Goal: Find specific page/section: Find specific page/section

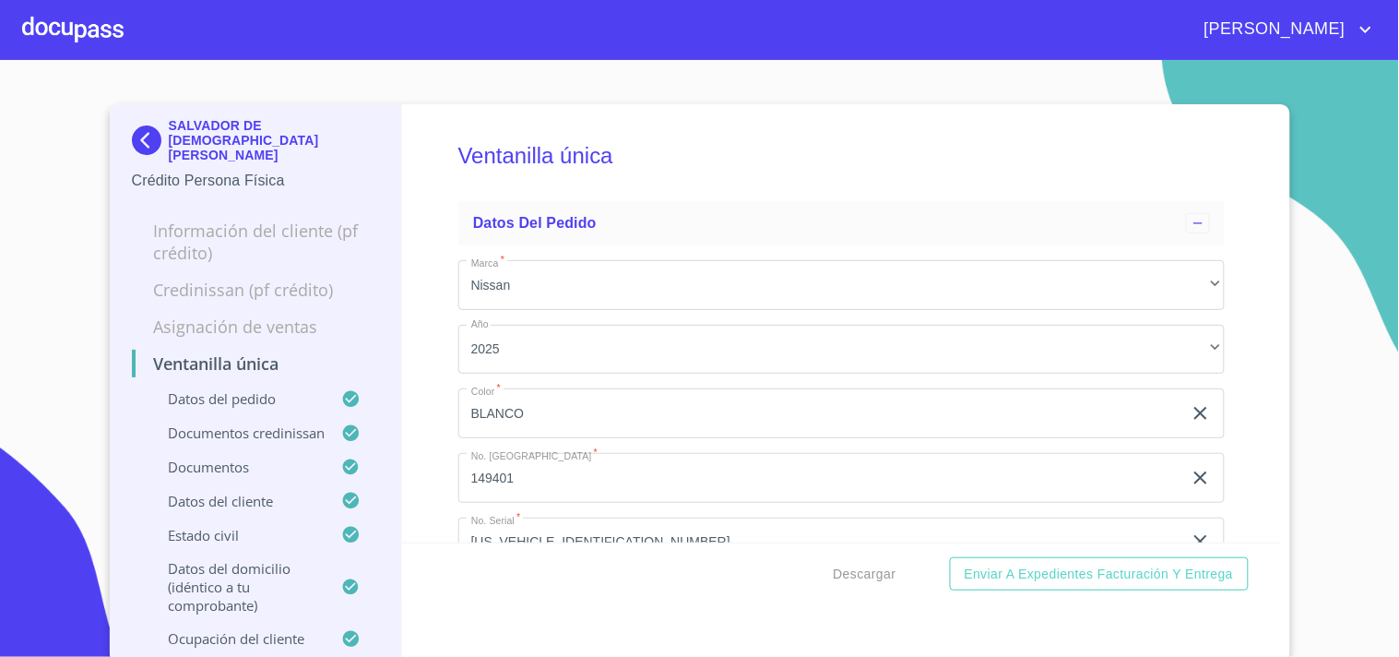
click at [90, 33] on div at bounding box center [72, 29] width 101 height 59
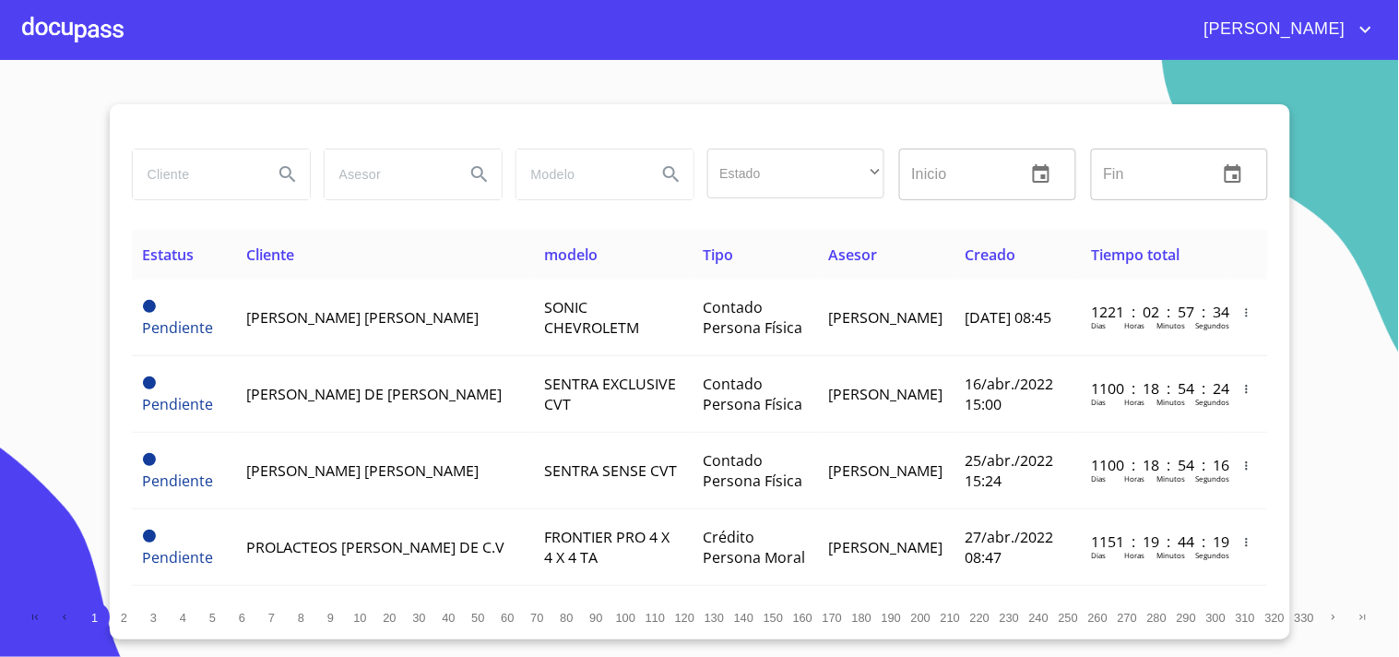
click at [172, 145] on div at bounding box center [220, 174] width 192 height 66
click at [173, 171] on input "search" at bounding box center [195, 174] width 125 height 50
type input "INMOBILIARIA"
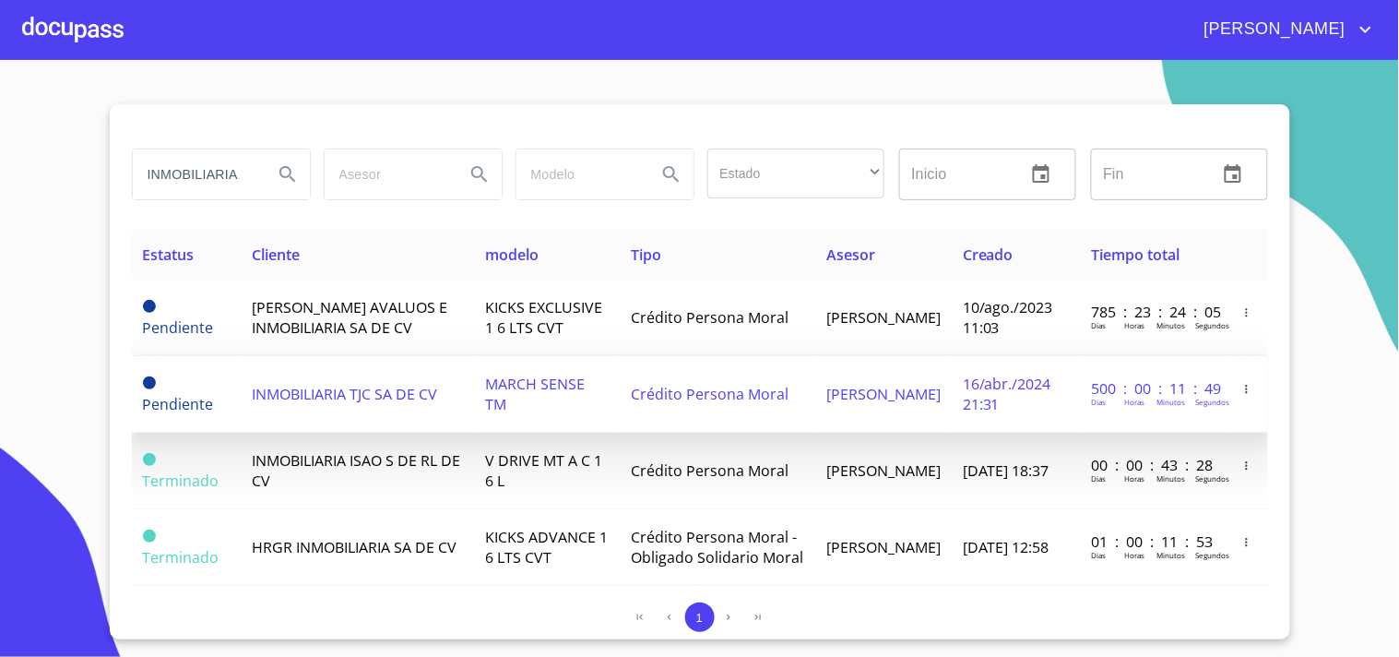
click at [762, 406] on td "Crédito Persona Moral" at bounding box center [717, 394] width 195 height 77
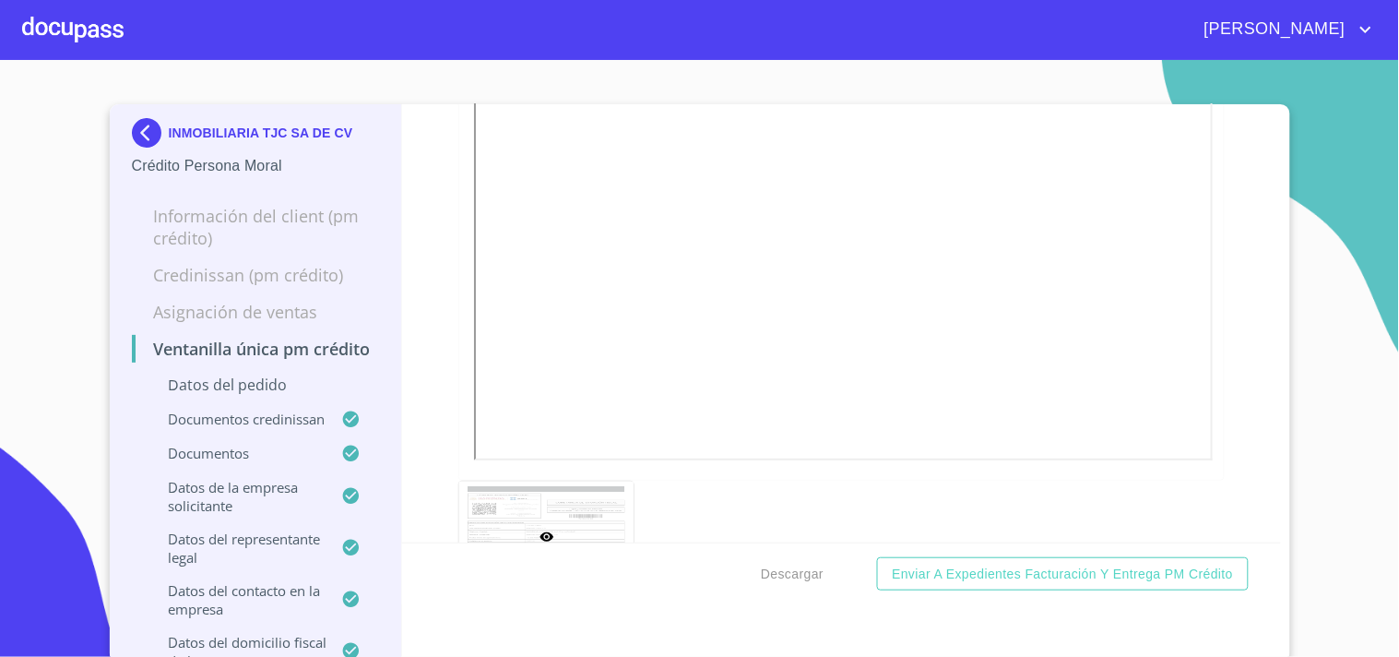
scroll to position [5418, 0]
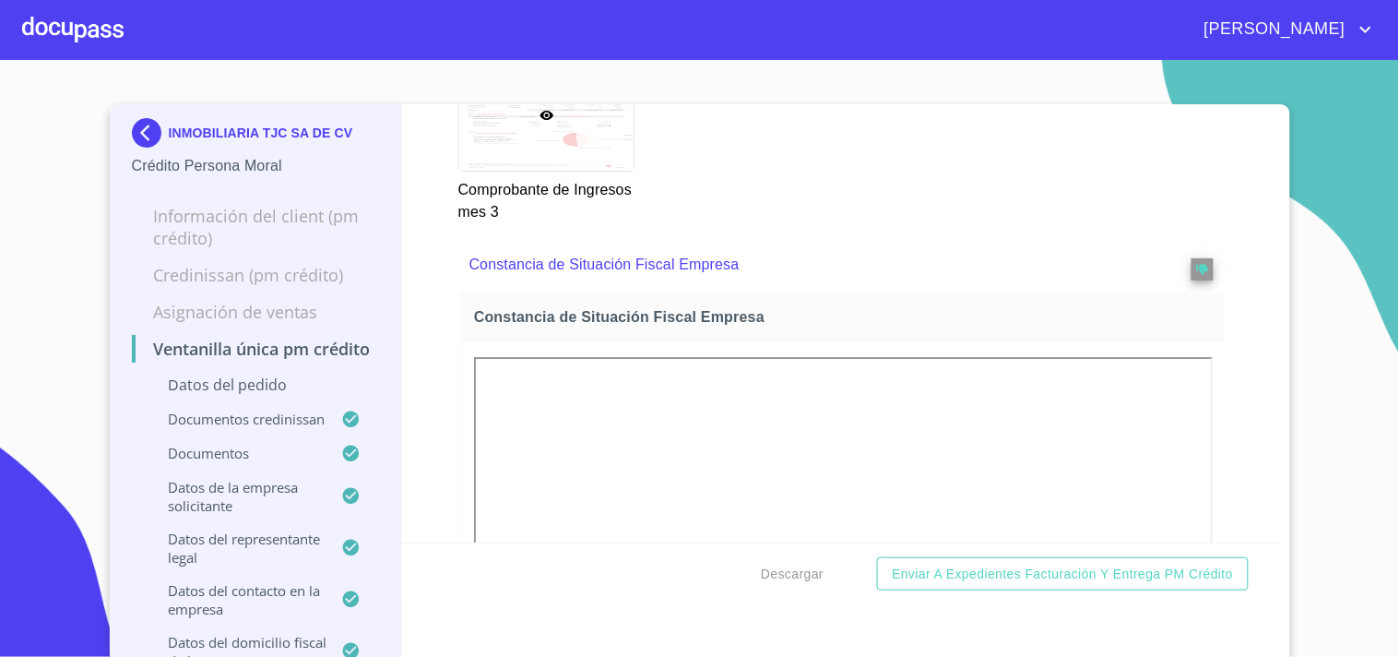
scroll to position [5111, 0]
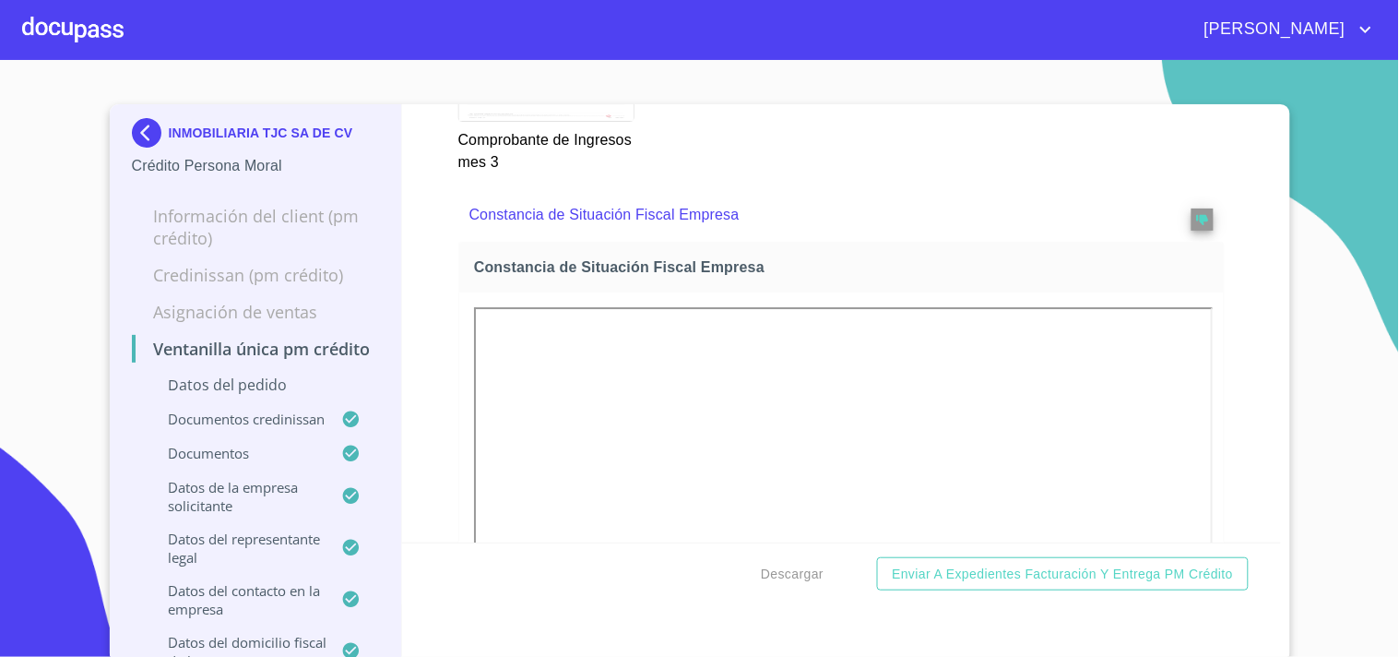
click at [93, 52] on div at bounding box center [72, 29] width 101 height 59
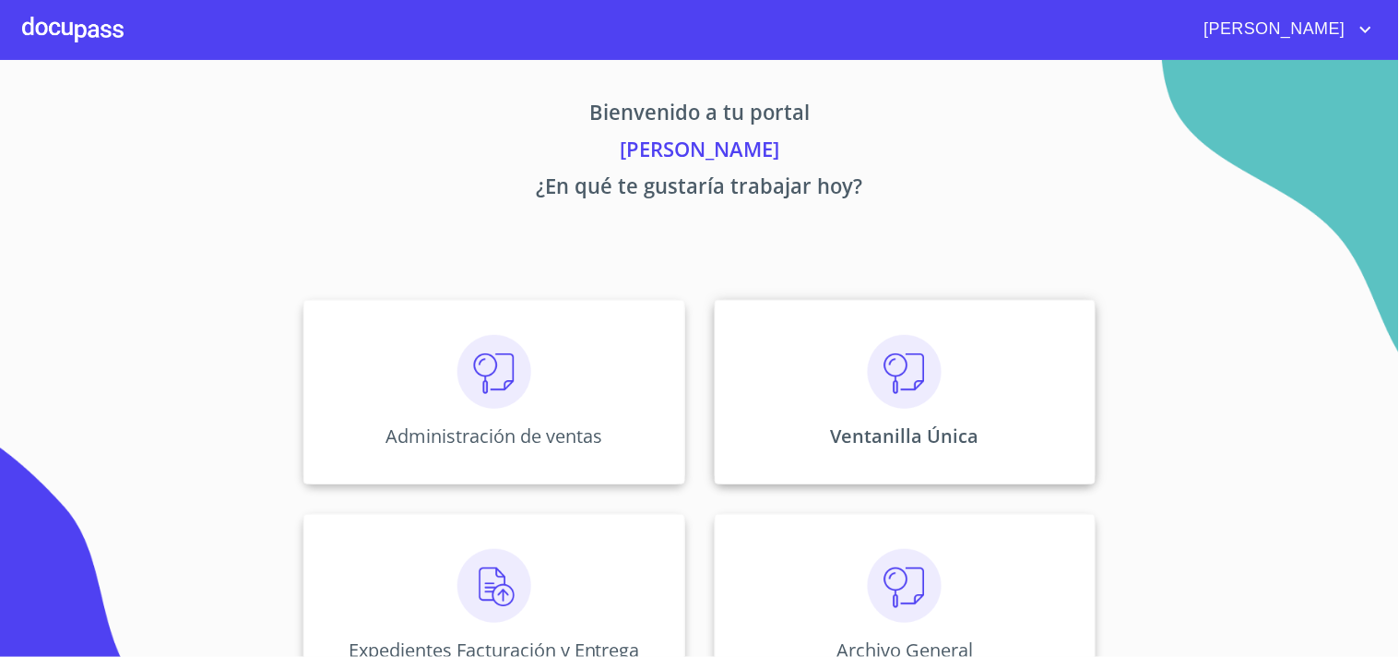
click at [969, 395] on div "Ventanilla Única" at bounding box center [905, 392] width 381 height 184
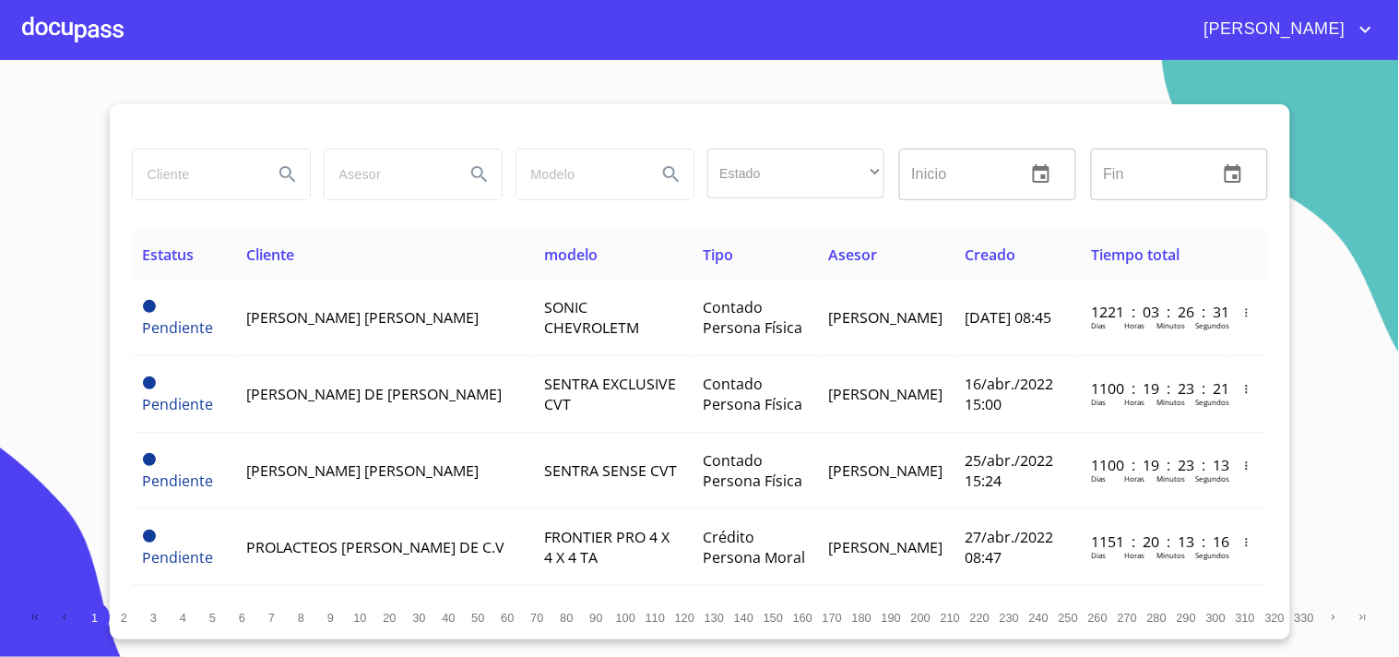
click at [155, 162] on input "search" at bounding box center [195, 174] width 125 height 50
type input "ARRENDADORA INSTITUCIONAL"
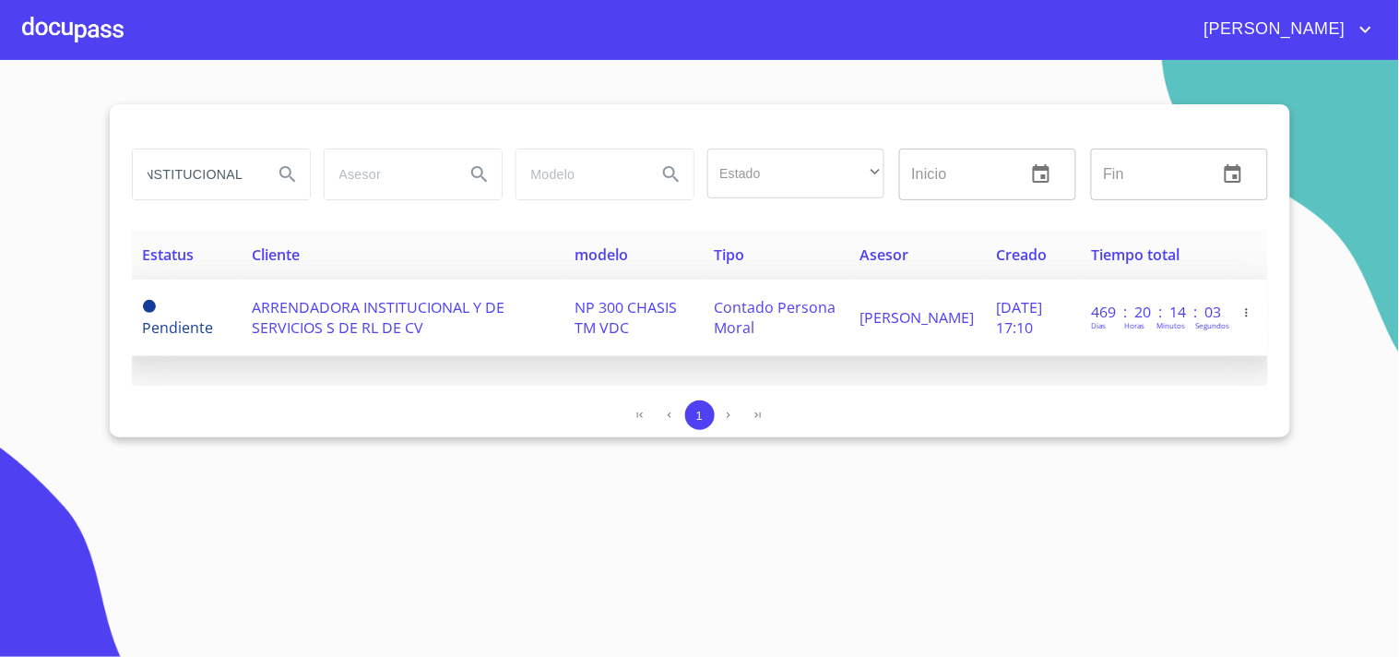
scroll to position [0, 0]
click at [539, 337] on td "ARRENDADORA INSTITUCIONAL Y DE SERVICIOS S DE RL DE CV" at bounding box center [402, 317] width 323 height 77
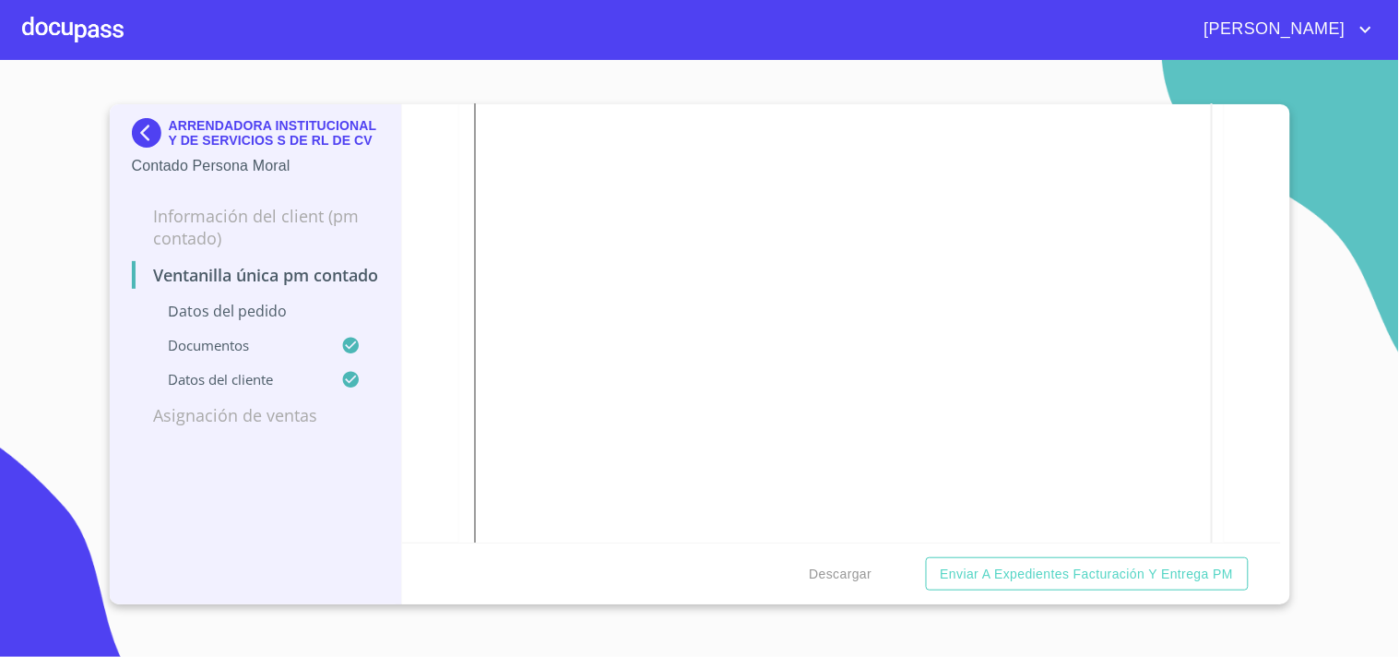
scroll to position [2356, 0]
